Goal: Navigation & Orientation: Find specific page/section

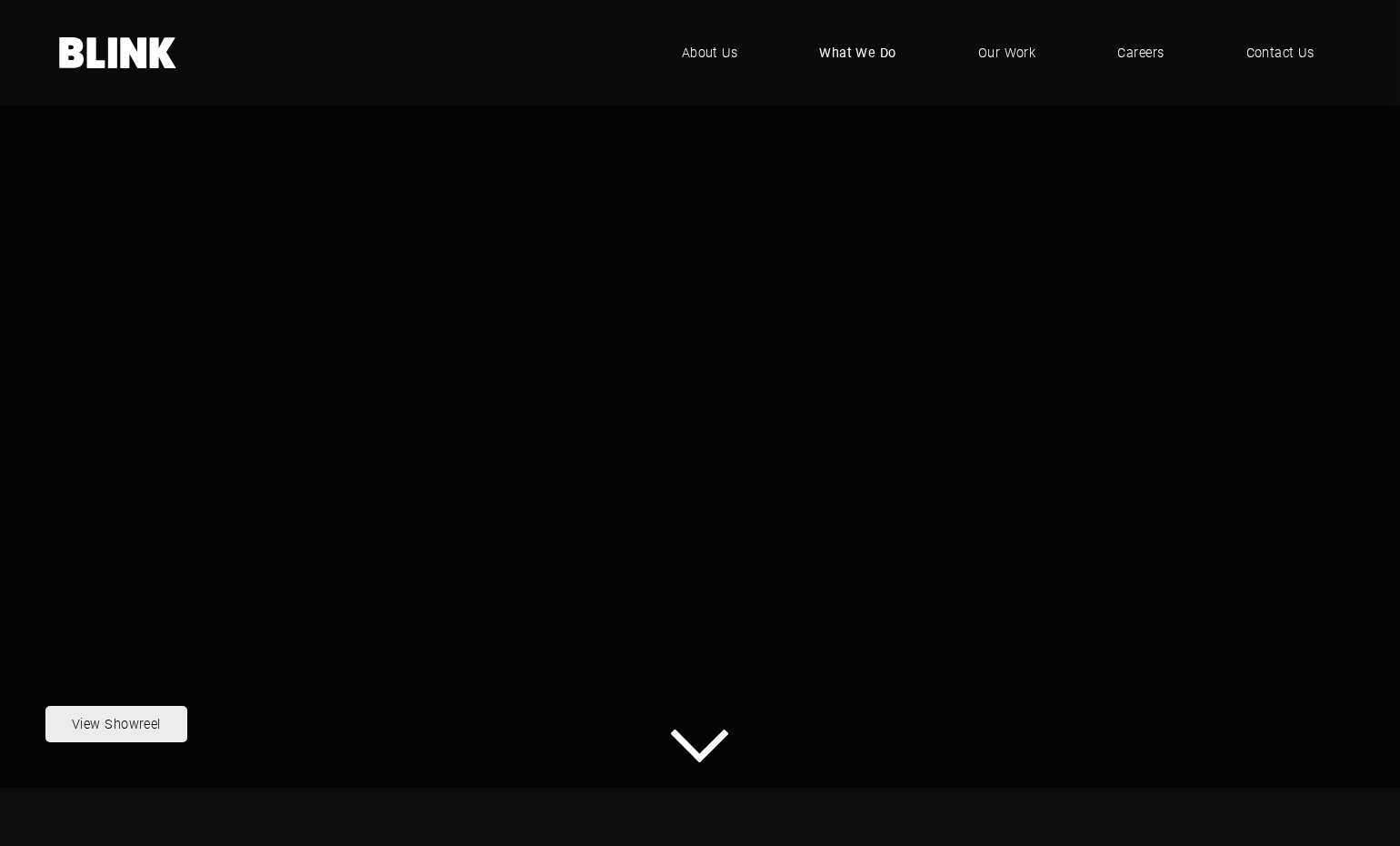
click at [873, 62] on span "What We Do" at bounding box center [857, 53] width 77 height 20
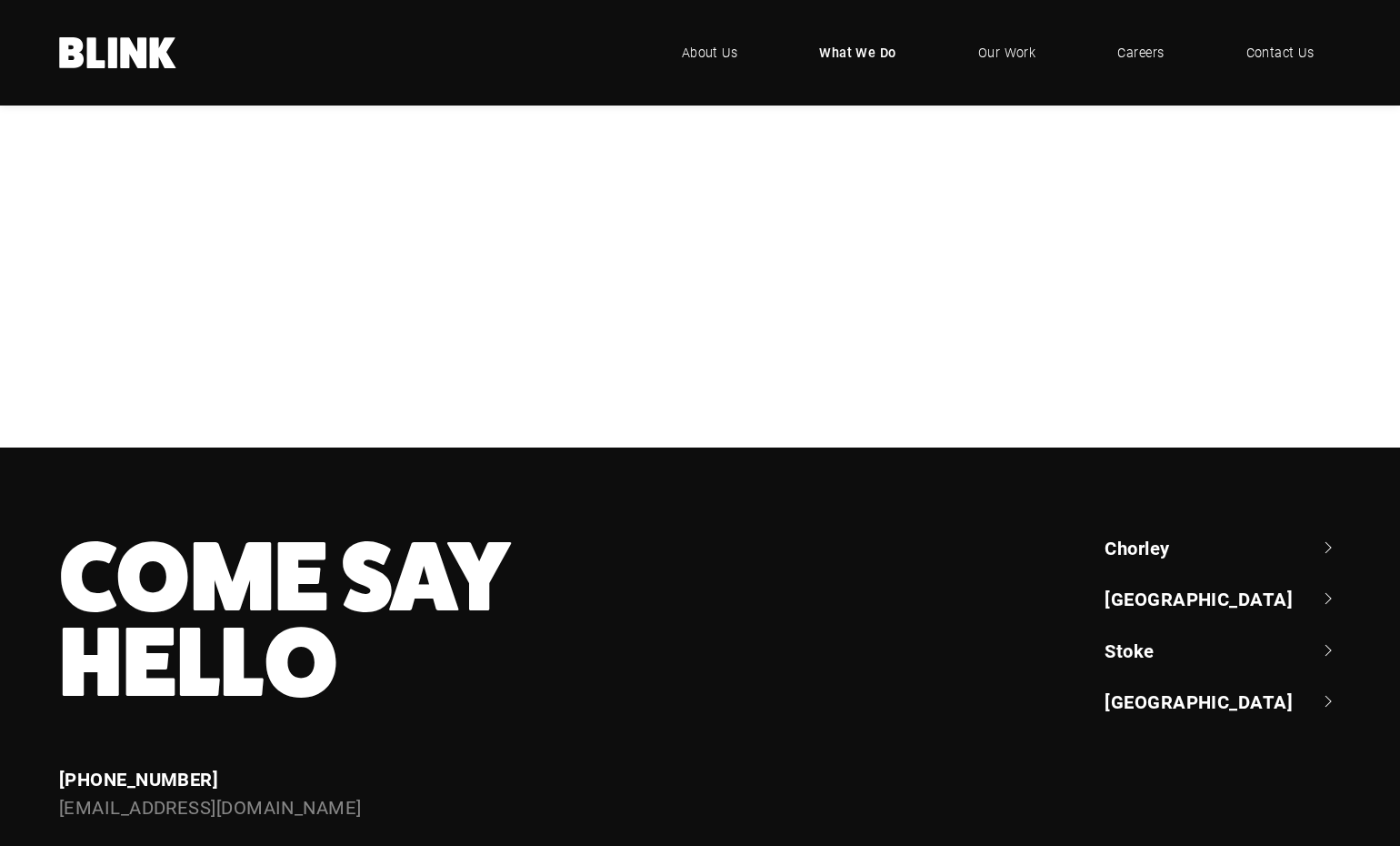
scroll to position [449, 0]
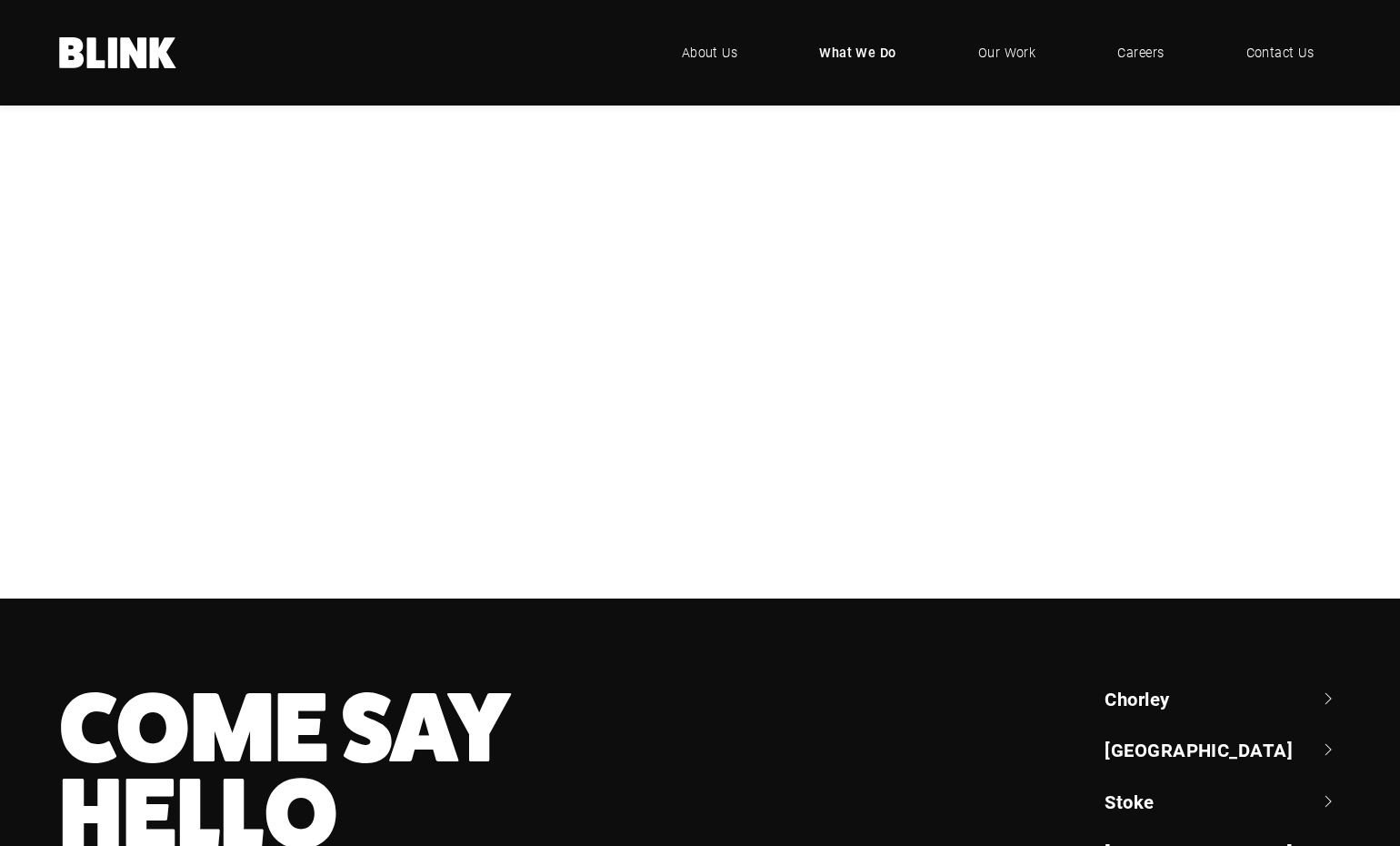
click at [0, 0] on div "Photography" at bounding box center [0, 0] width 0 height 0
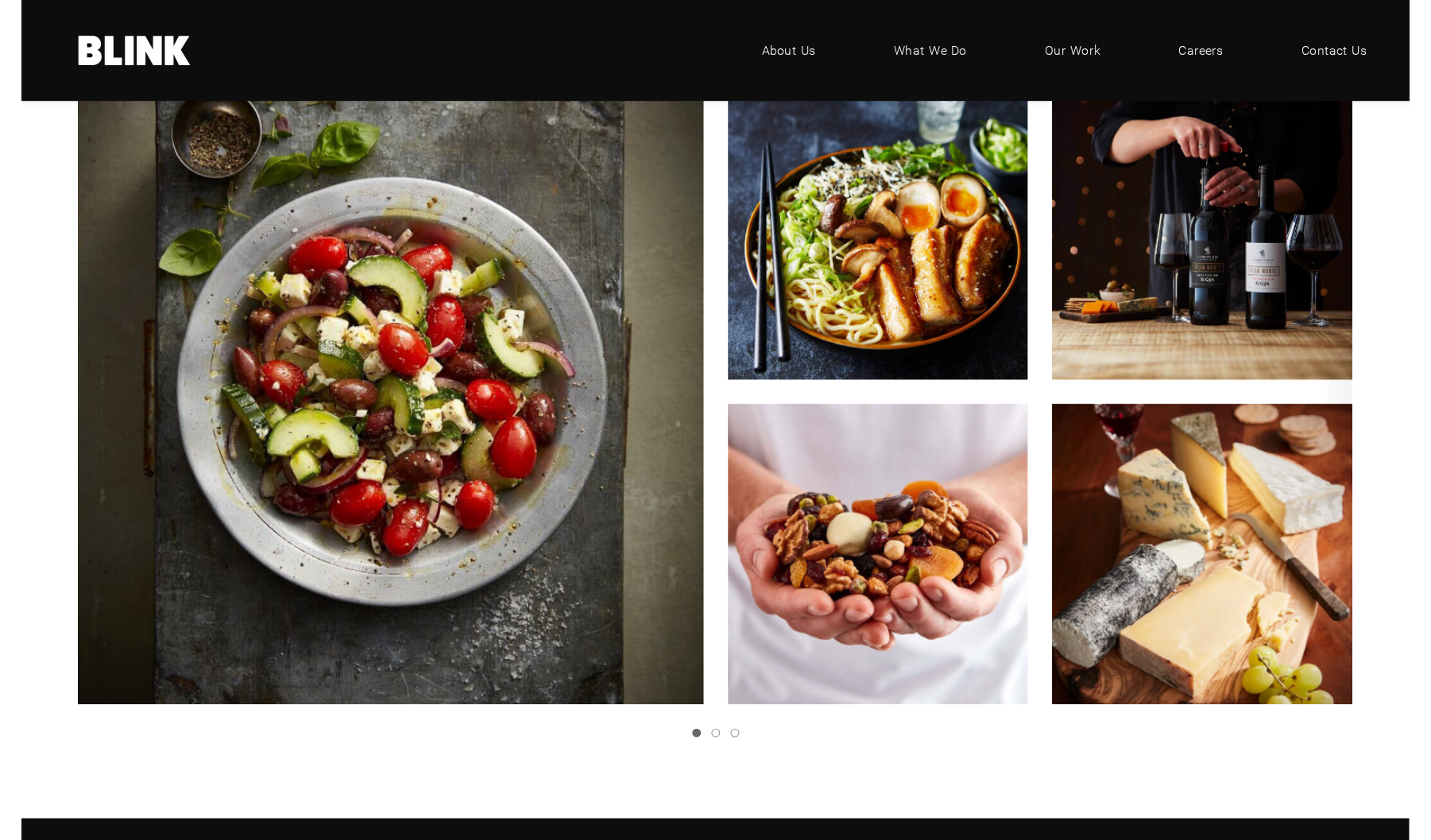
scroll to position [2761, 0]
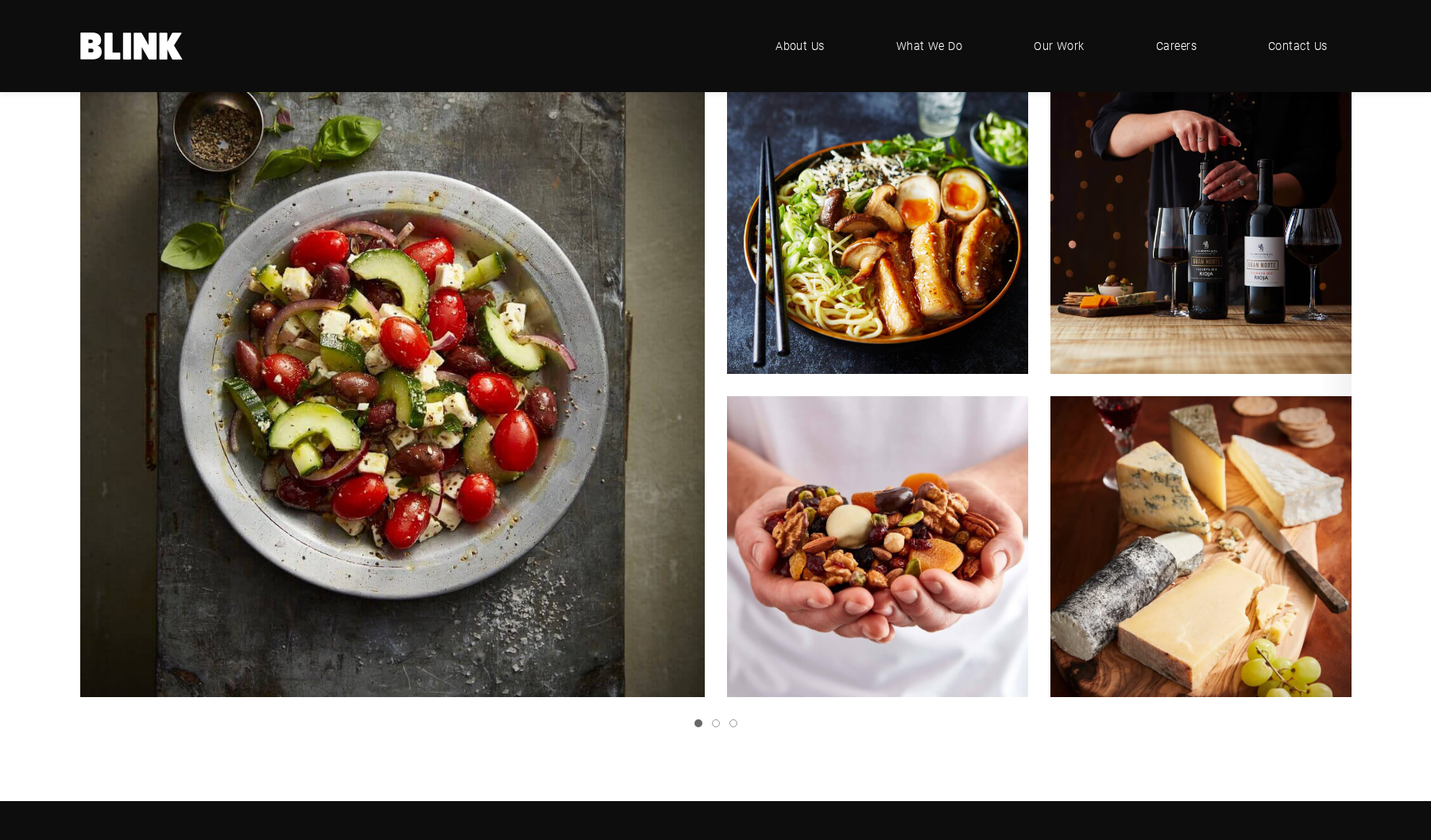
click at [0, 0] on icon "Next slide" at bounding box center [0, 0] width 0 height 0
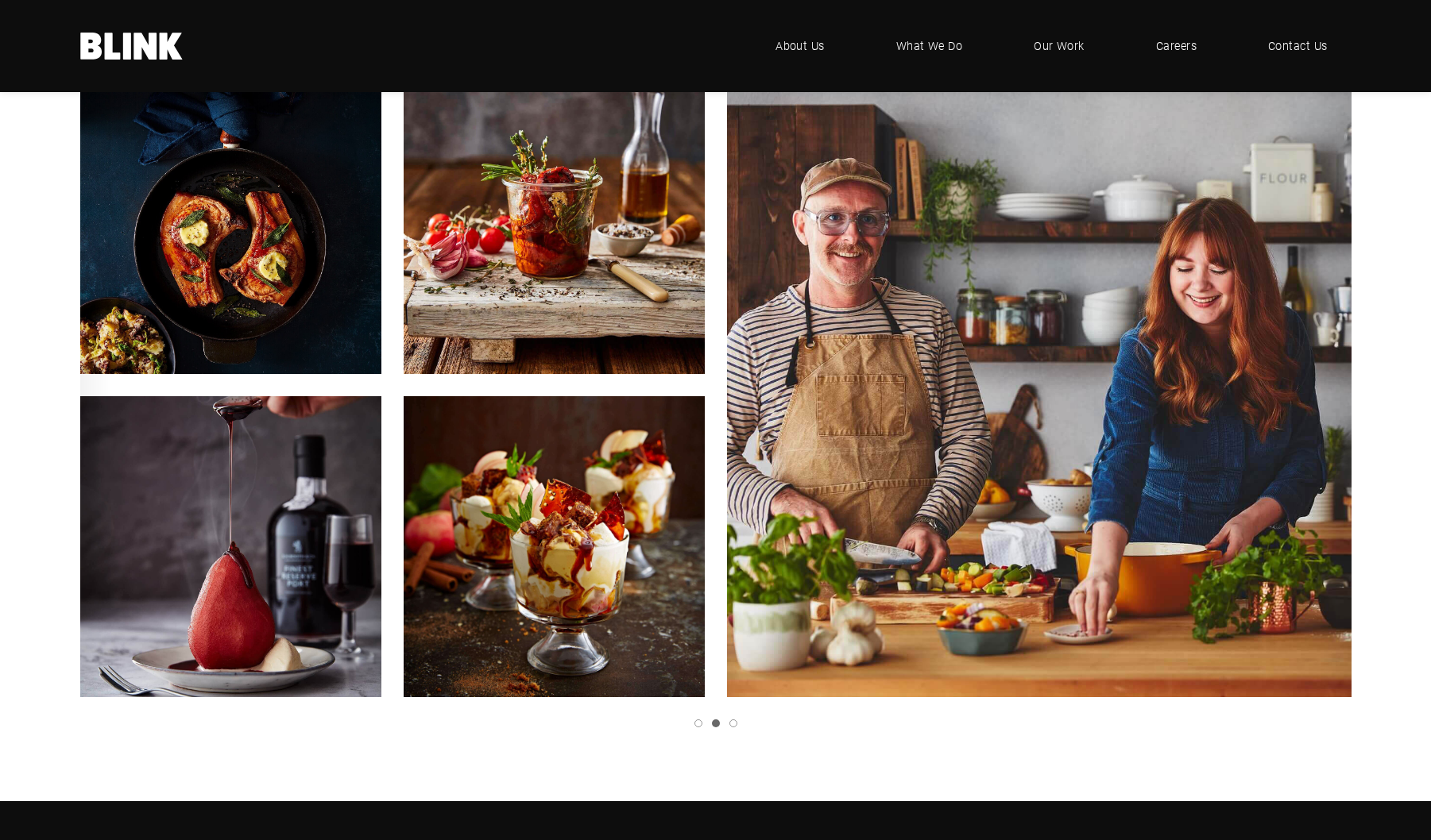
click at [0, 0] on polyline "Next slide" at bounding box center [0, 0] width 0 height 0
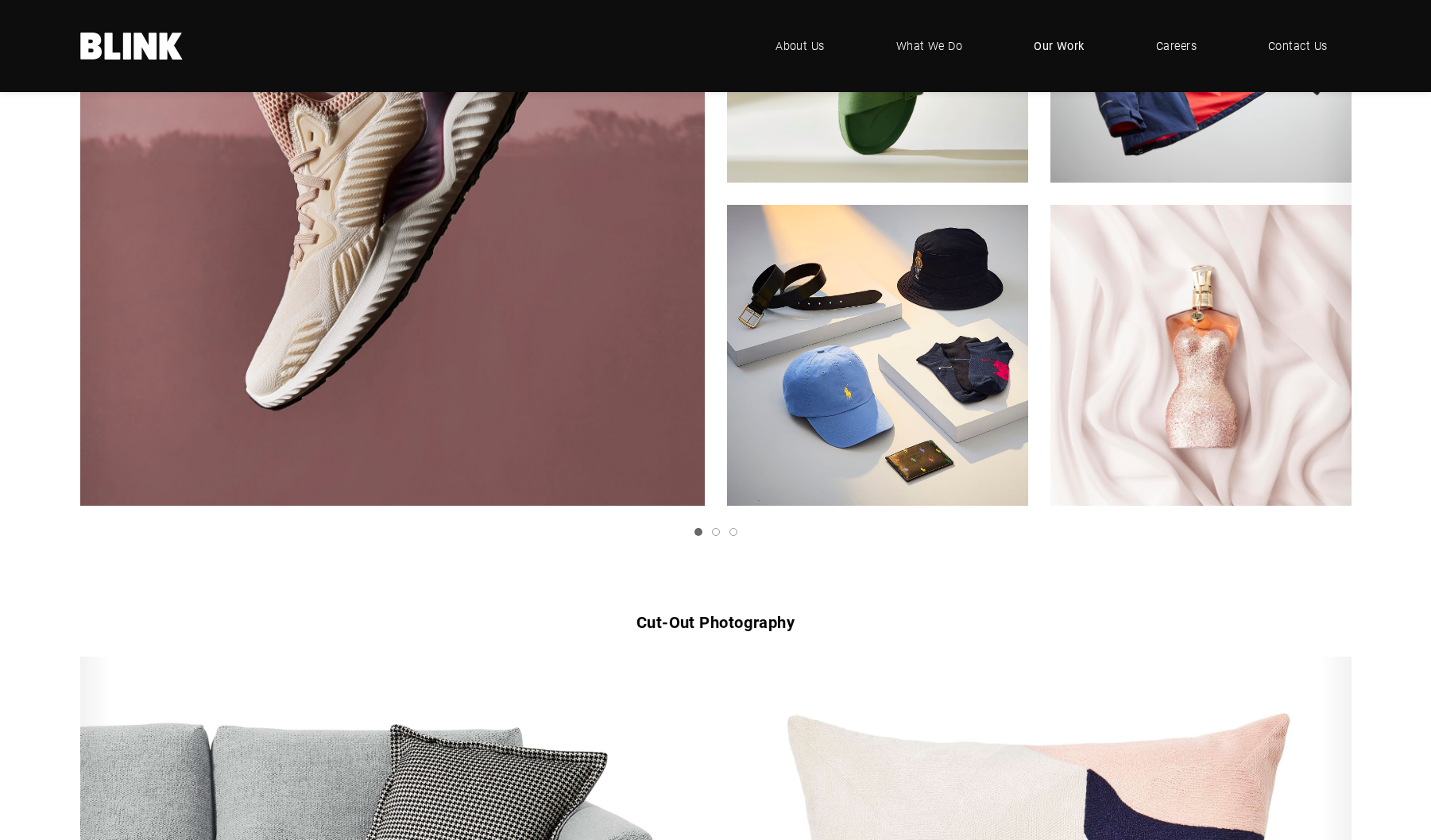
click at [1048, 44] on span "Our Work" at bounding box center [1059, 46] width 51 height 17
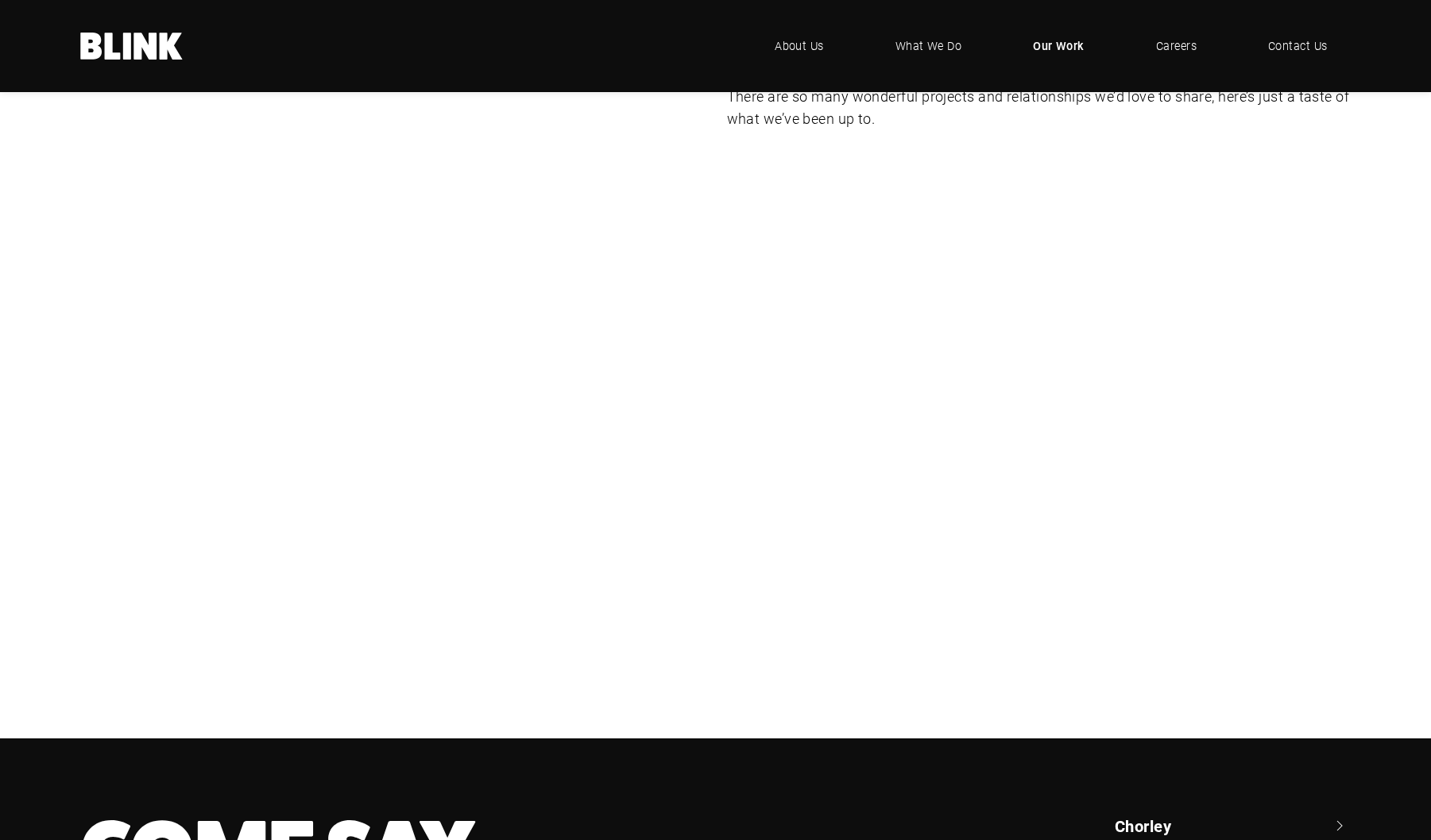
scroll to position [327, 0]
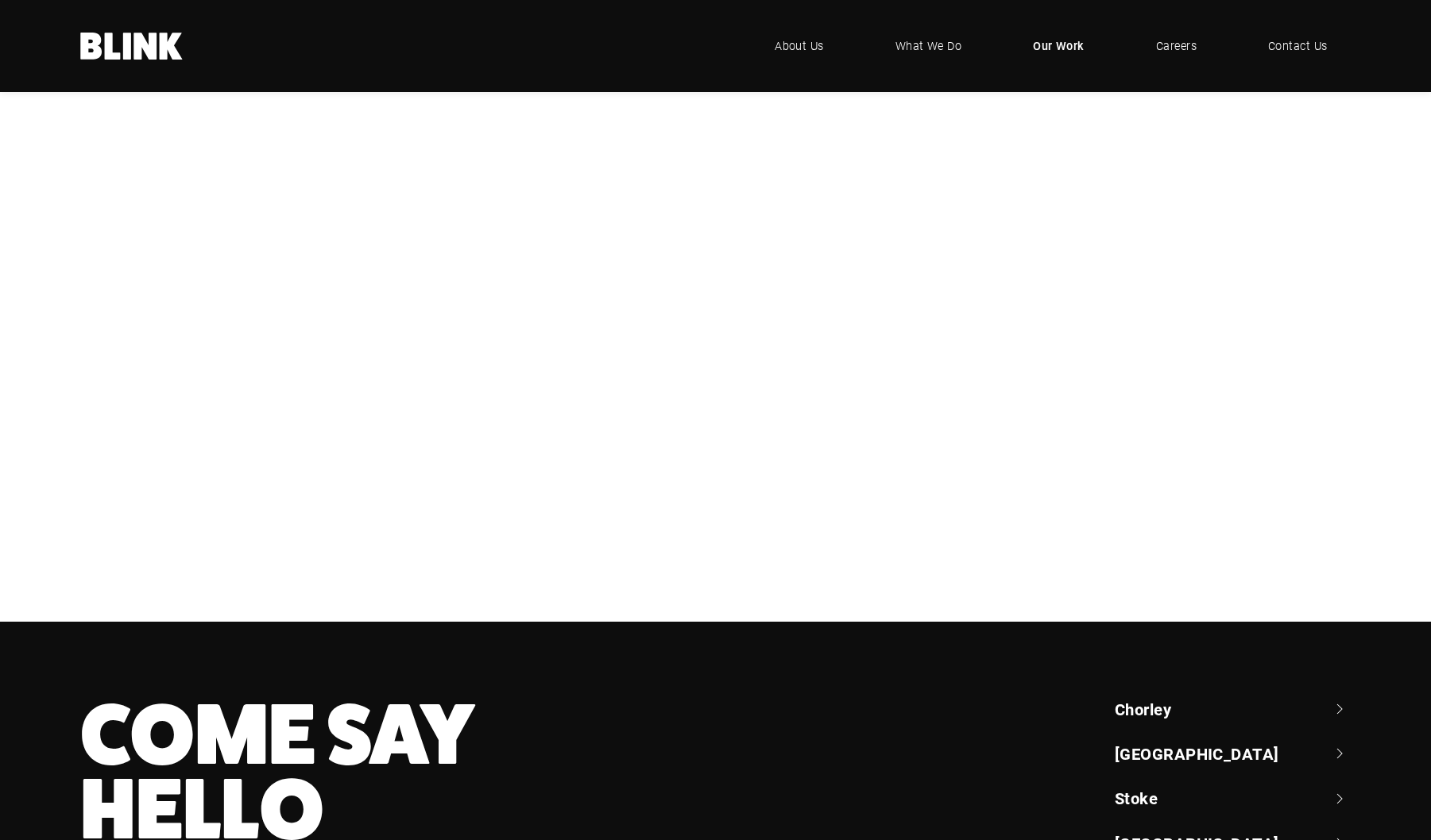
click at [0, 0] on div "Booths" at bounding box center [0, 0] width 0 height 0
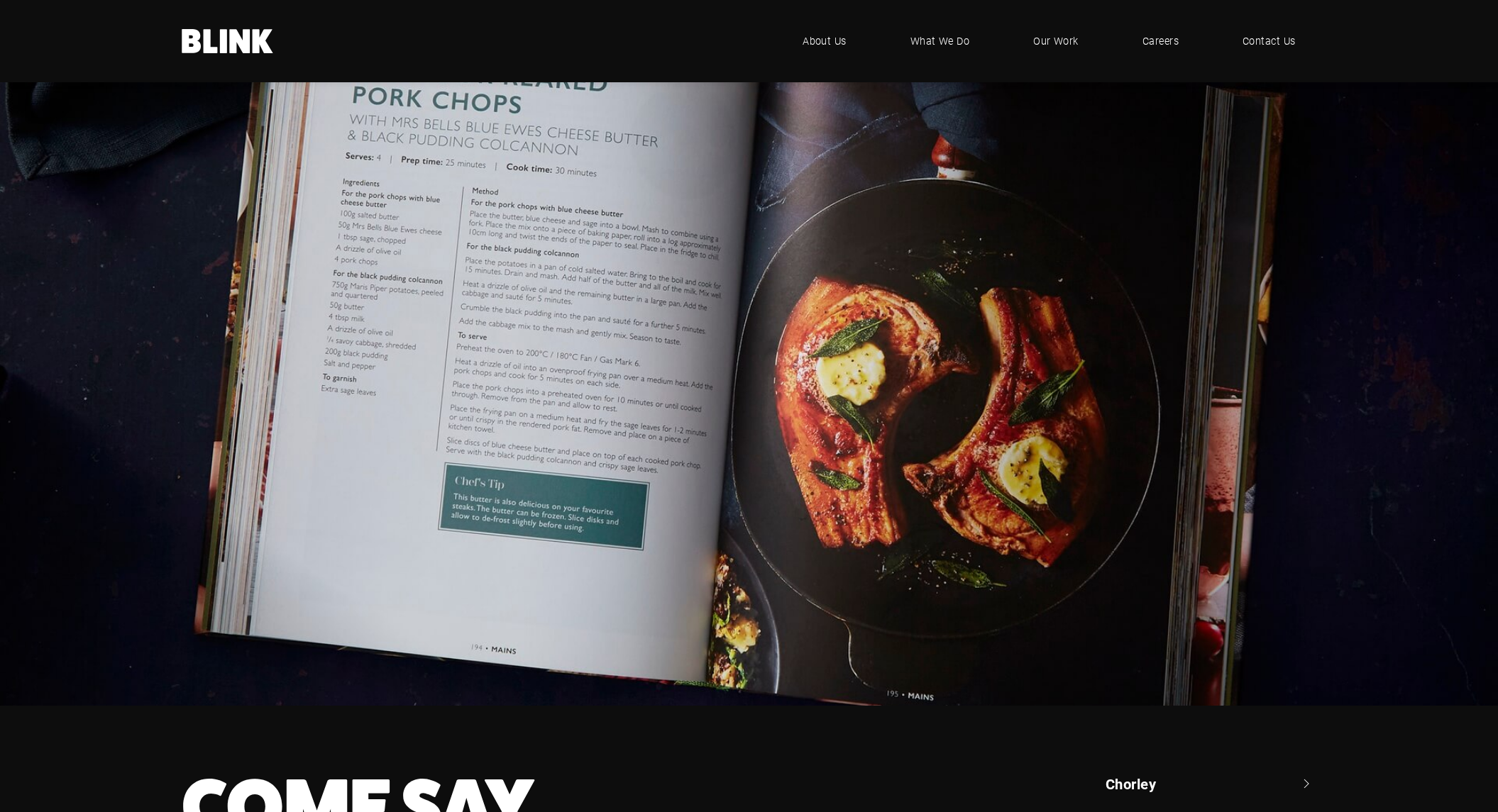
scroll to position [5938, 0]
